Goal: Find specific page/section: Find specific page/section

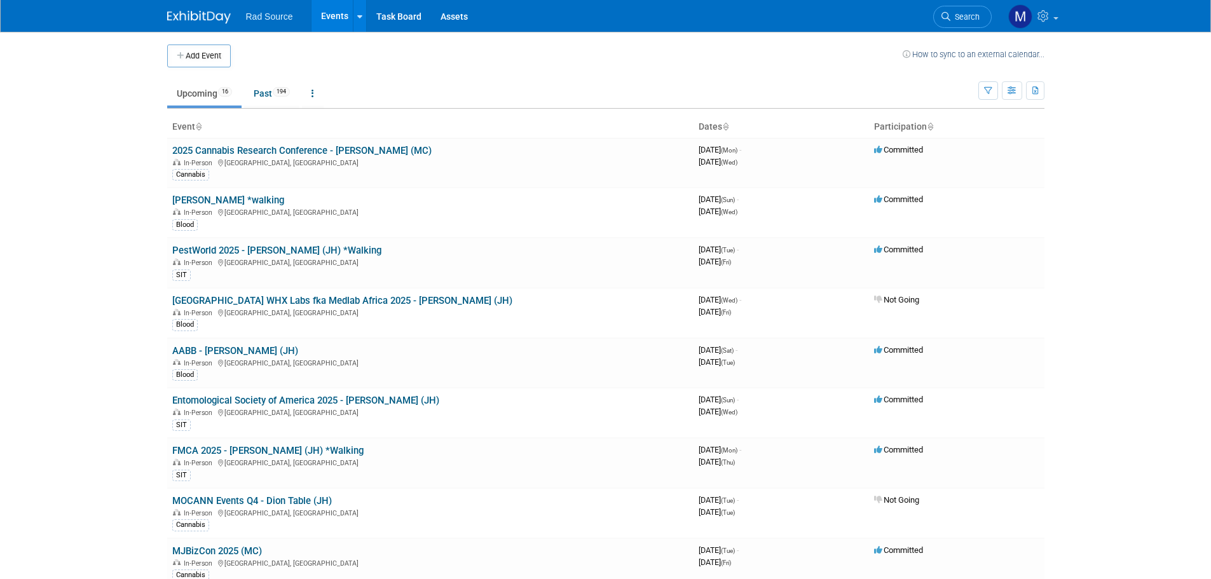
click at [239, 151] on link "2025 Cannabis Research Conference - [PERSON_NAME] (MC)" at bounding box center [301, 150] width 259 height 11
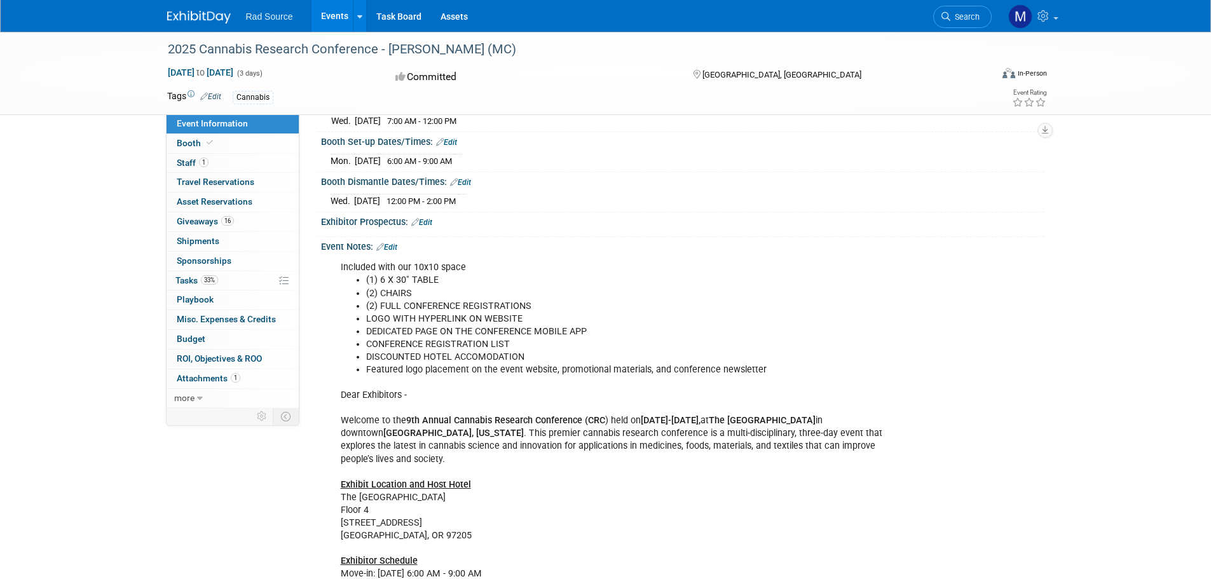
scroll to position [381, 0]
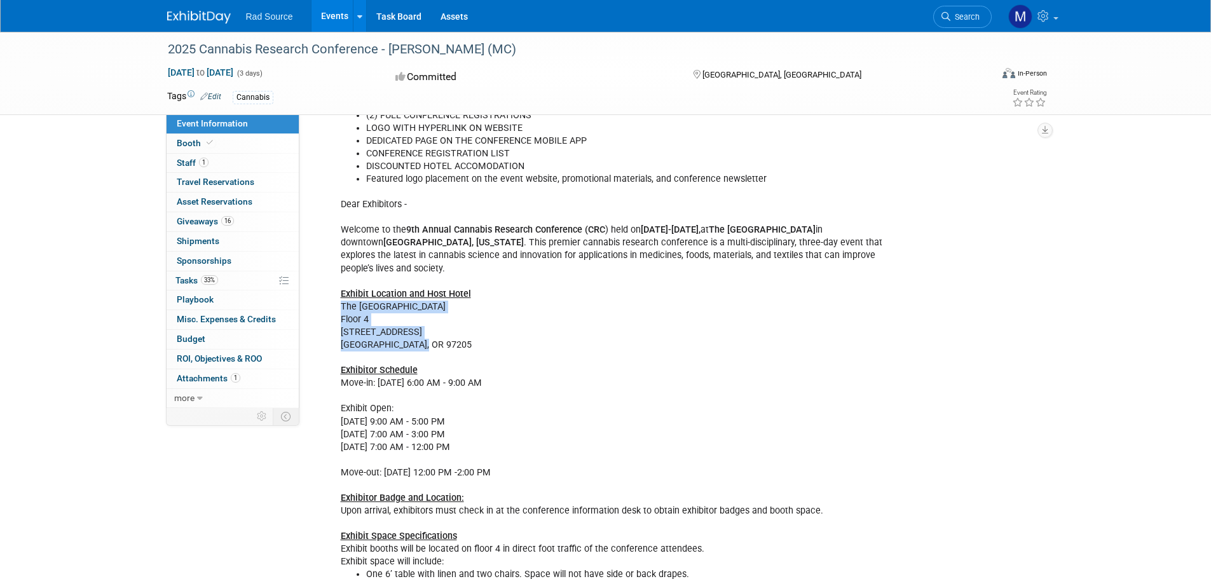
drag, startPoint x: 431, startPoint y: 334, endPoint x: 341, endPoint y: 296, distance: 97.4
click at [341, 296] on div "Included with our 10x10 space (1) 6 X 30" TABLE (2) CHAIRS (2) FULL CONFERENCE …" at bounding box center [618, 460] width 573 height 792
copy div "The Sentinel Hotel Floor 4 614 SW 11th Ave Portland, OR 97205"
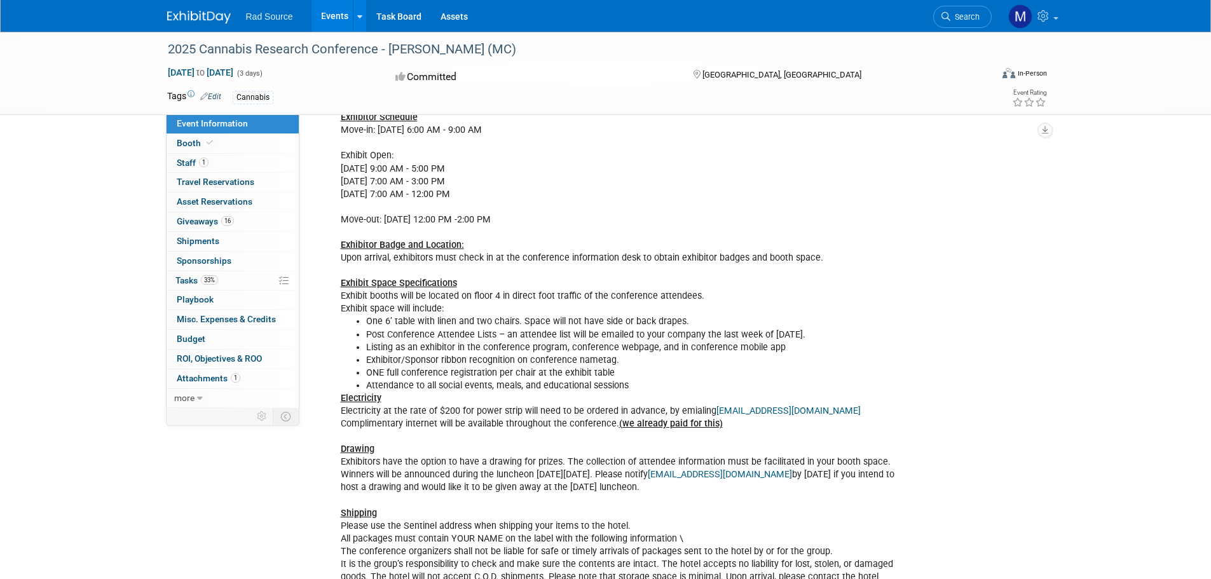
scroll to position [636, 0]
click at [247, 146] on link "Booth" at bounding box center [233, 143] width 132 height 19
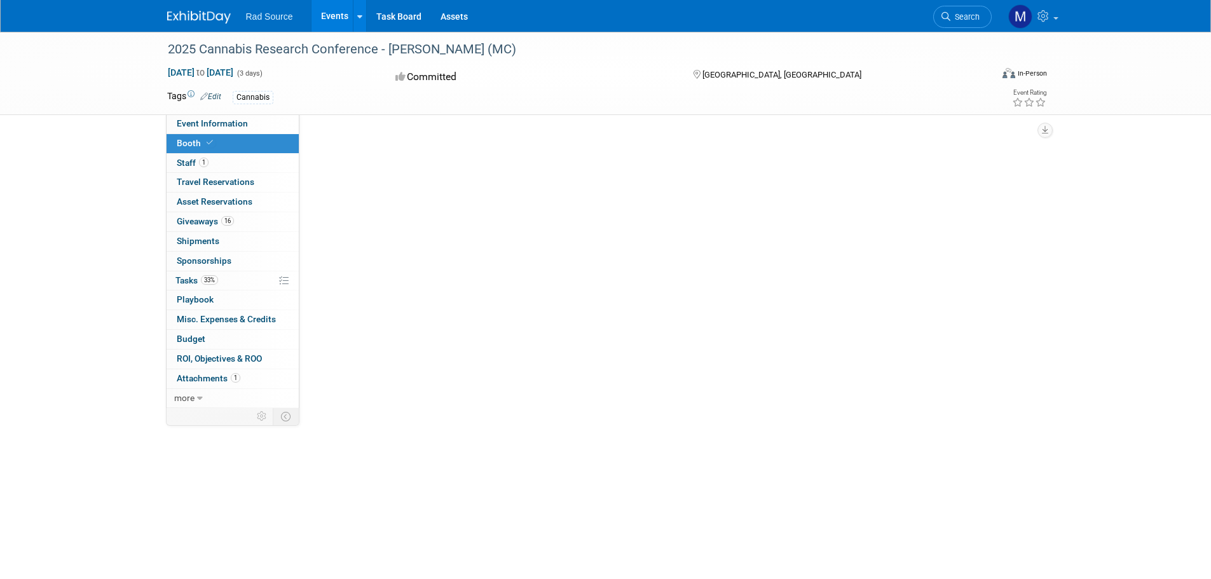
scroll to position [0, 0]
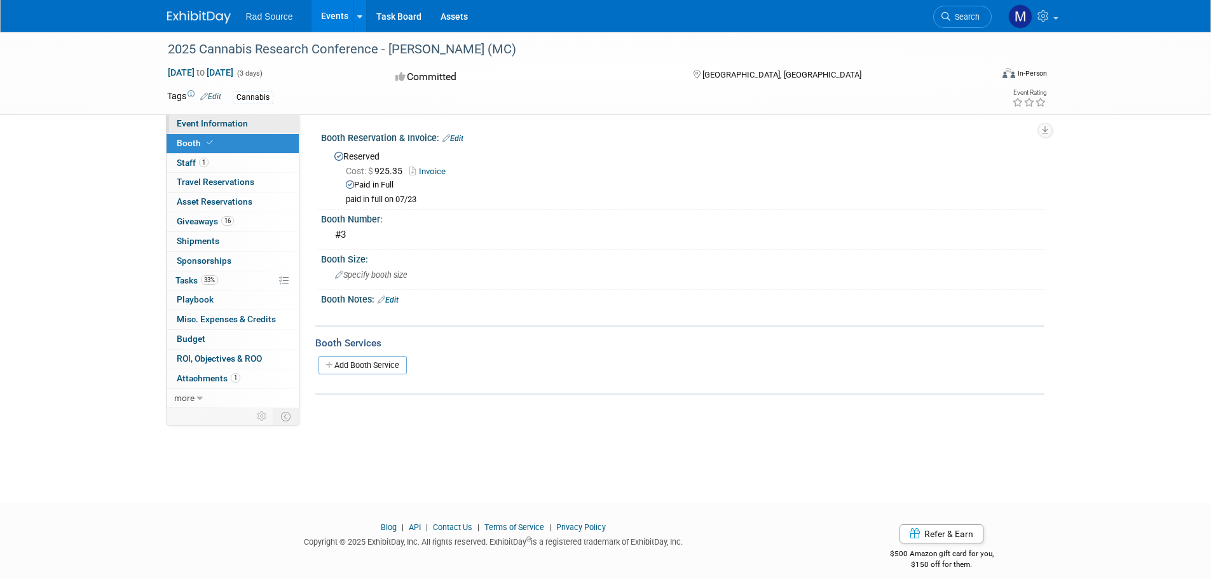
click at [257, 118] on link "Event Information" at bounding box center [233, 123] width 132 height 19
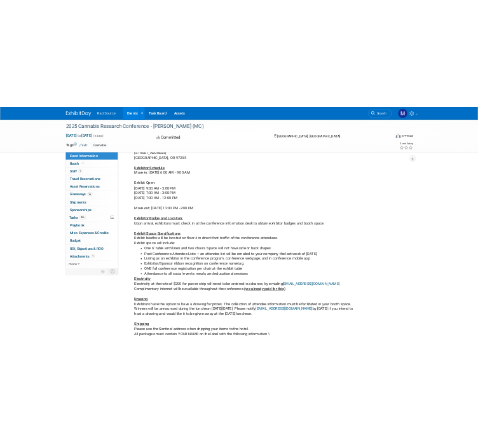
scroll to position [722, 0]
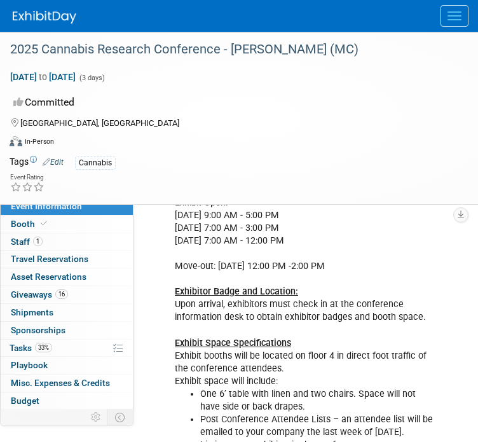
click at [450, 15] on button "Menu" at bounding box center [455, 16] width 28 height 22
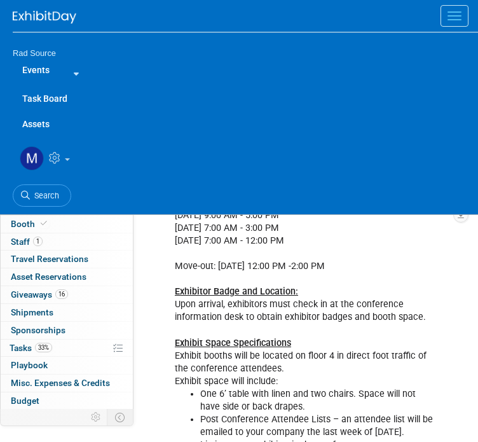
click at [450, 15] on button "Menu" at bounding box center [455, 16] width 28 height 22
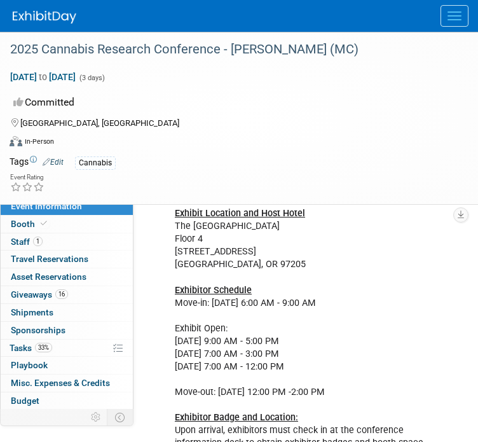
scroll to position [591, 0]
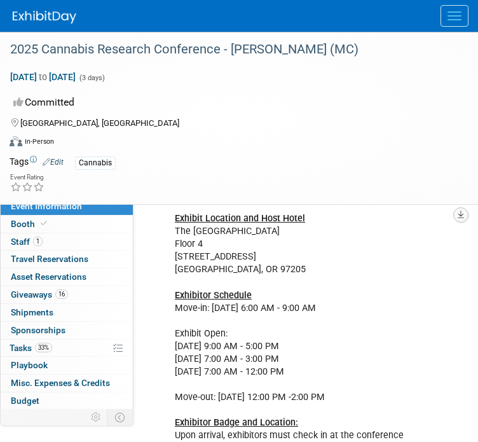
click at [457, 210] on button "button" at bounding box center [460, 214] width 15 height 15
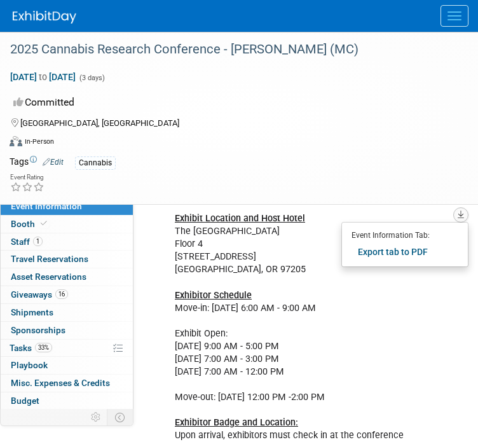
click at [457, 210] on button "button" at bounding box center [460, 214] width 15 height 15
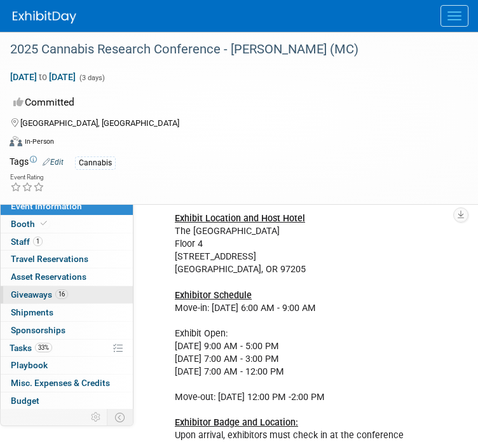
click at [36, 292] on span "Giveaways 16" at bounding box center [39, 294] width 57 height 10
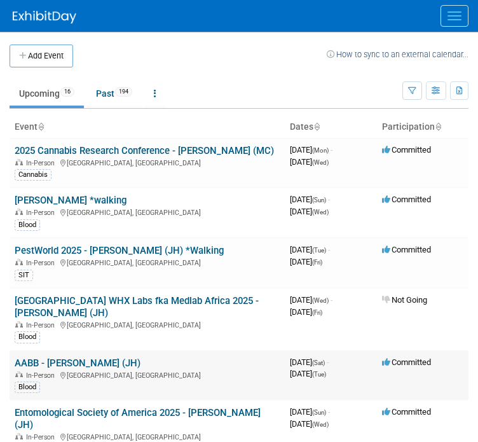
click at [89, 357] on link "AABB - [PERSON_NAME] (JH)" at bounding box center [78, 362] width 126 height 11
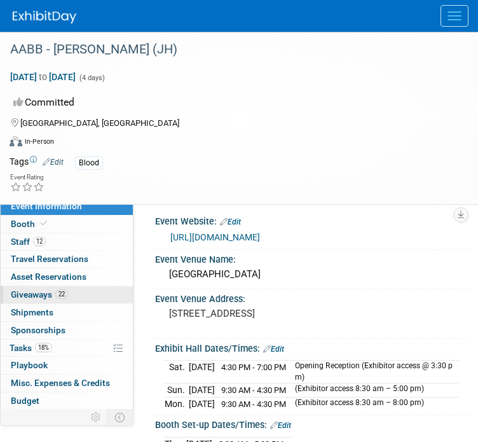
click at [67, 290] on span "Giveaways 22" at bounding box center [39, 294] width 57 height 10
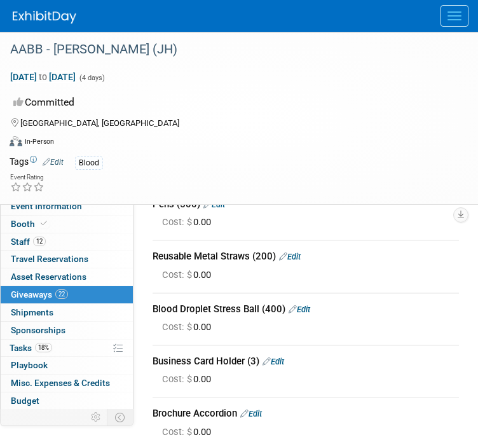
scroll to position [213, 0]
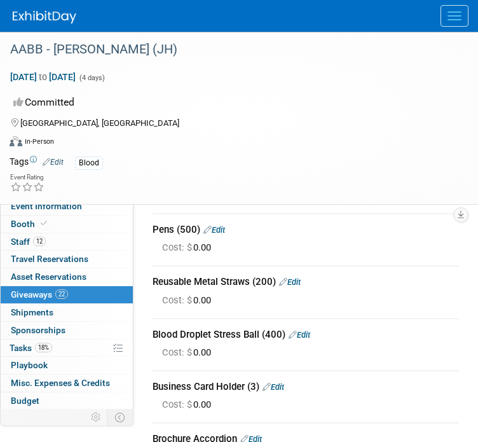
click at [272, 190] on div "Event Rating" at bounding box center [231, 183] width 462 height 22
click at [210, 175] on div "Event Rating" at bounding box center [231, 183] width 462 height 22
